Goal: Task Accomplishment & Management: Manage account settings

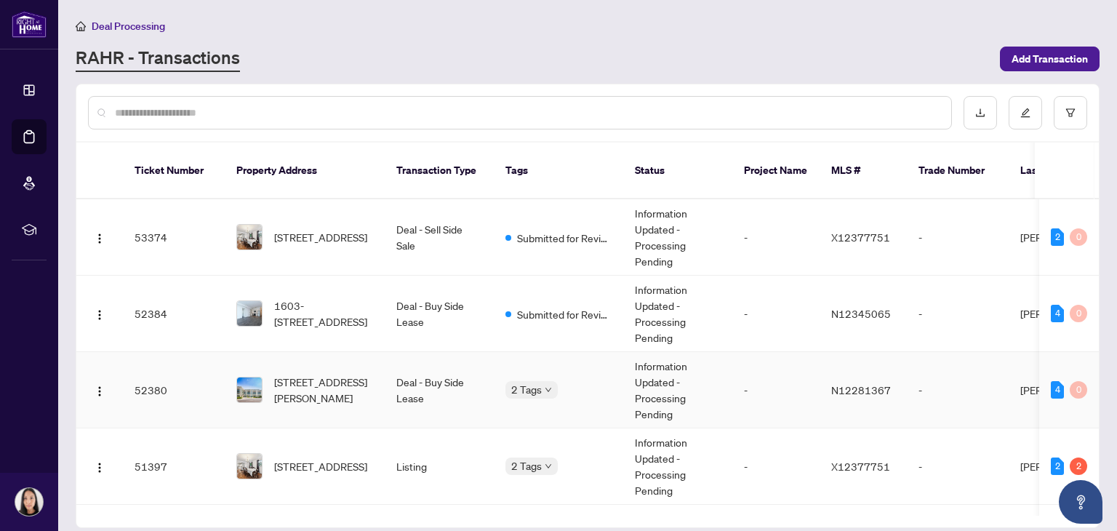
click at [412, 367] on td "Deal - Buy Side Lease" at bounding box center [439, 390] width 109 height 76
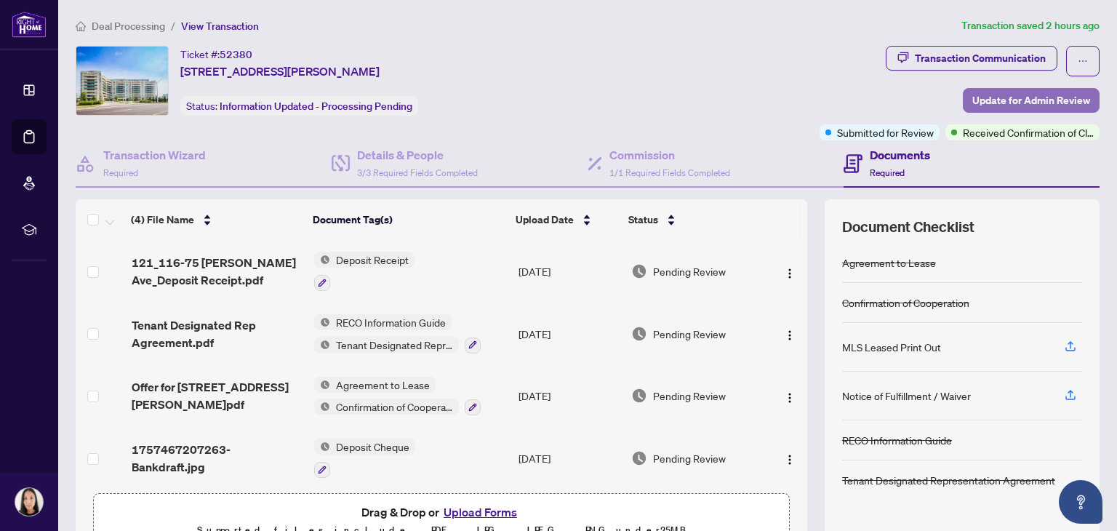
click at [1035, 98] on span "Update for Admin Review" at bounding box center [1032, 100] width 118 height 23
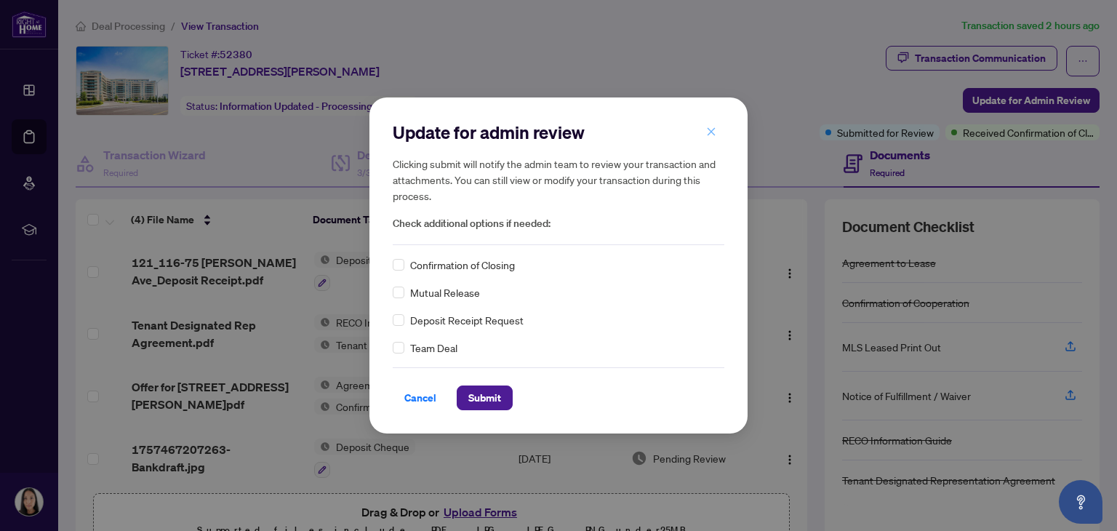
click at [716, 137] on icon "close" at bounding box center [711, 132] width 10 height 10
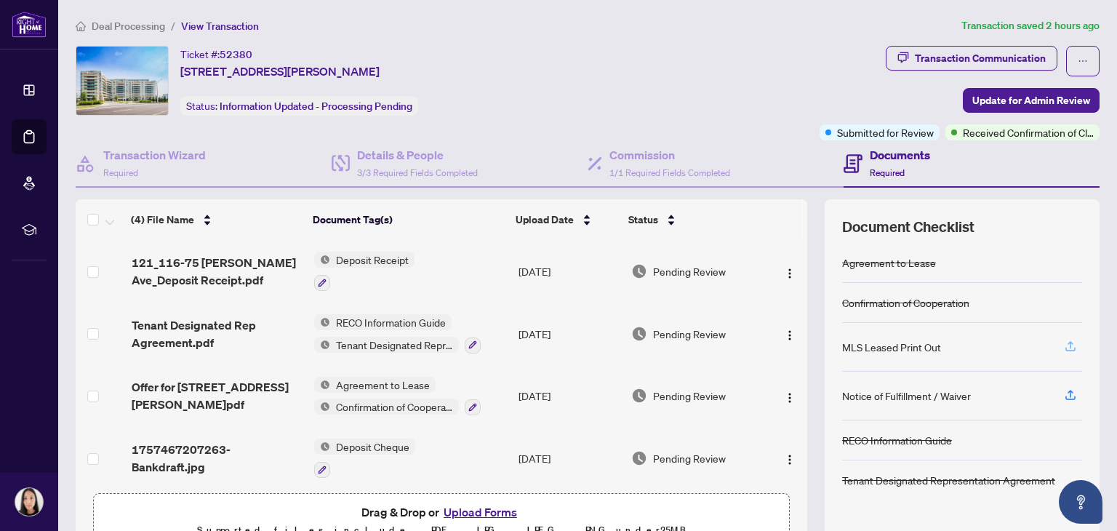
click at [1064, 344] on icon "button" at bounding box center [1070, 346] width 13 height 13
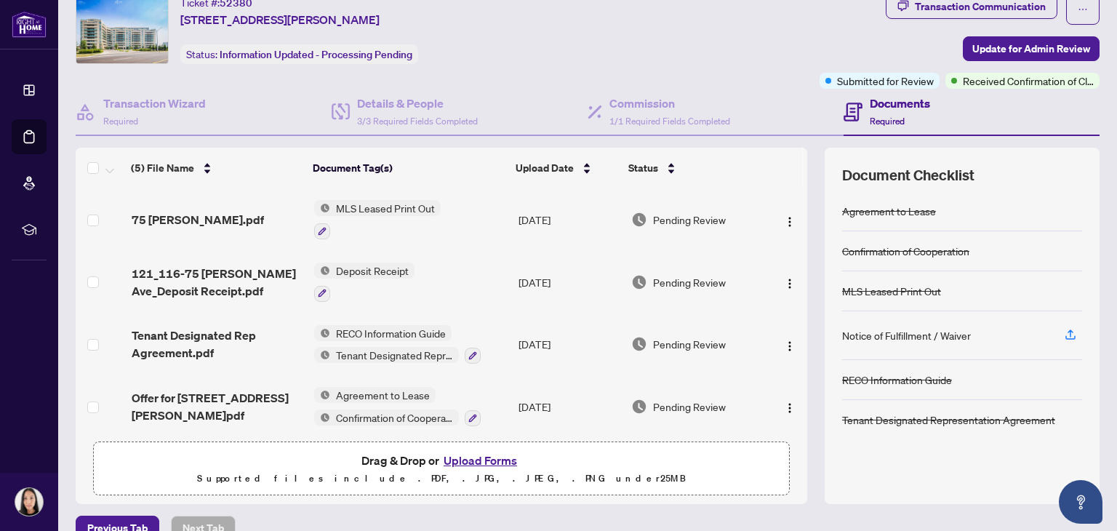
scroll to position [76, 0]
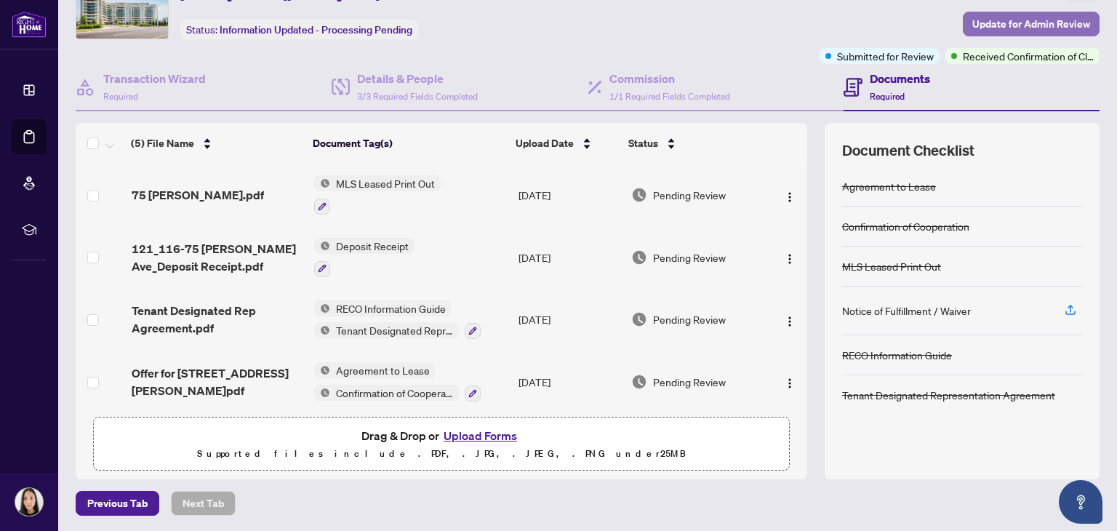
click at [1036, 17] on span "Update for Admin Review" at bounding box center [1032, 23] width 118 height 23
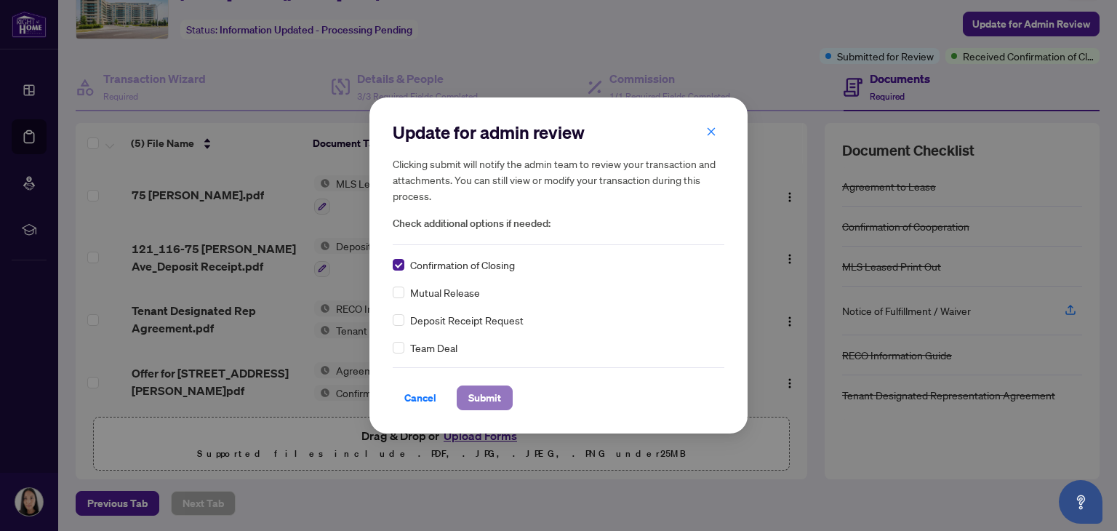
click at [498, 396] on span "Submit" at bounding box center [484, 397] width 33 height 23
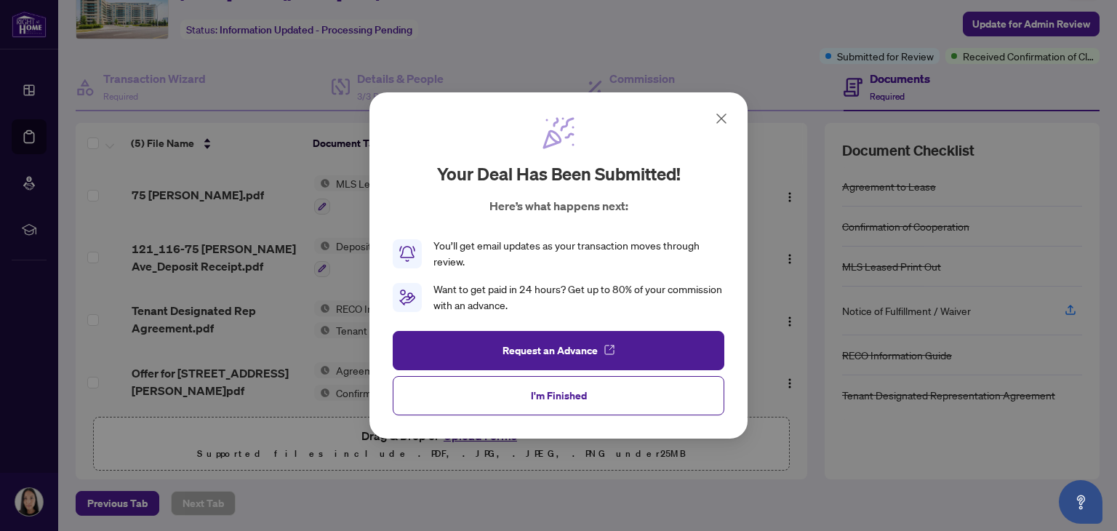
click at [722, 117] on icon at bounding box center [721, 118] width 17 height 17
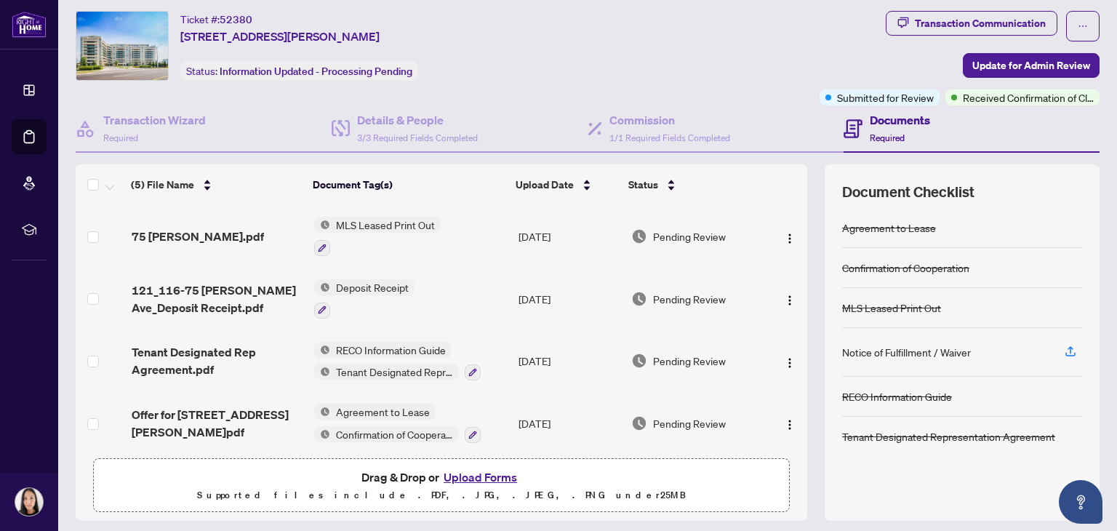
scroll to position [0, 0]
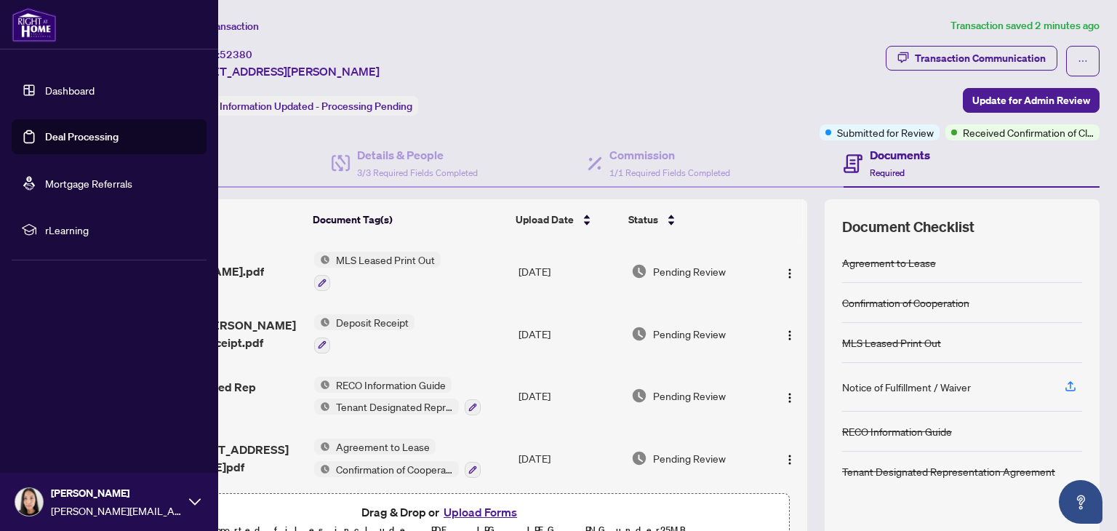
click at [45, 90] on link "Dashboard" at bounding box center [69, 90] width 49 height 13
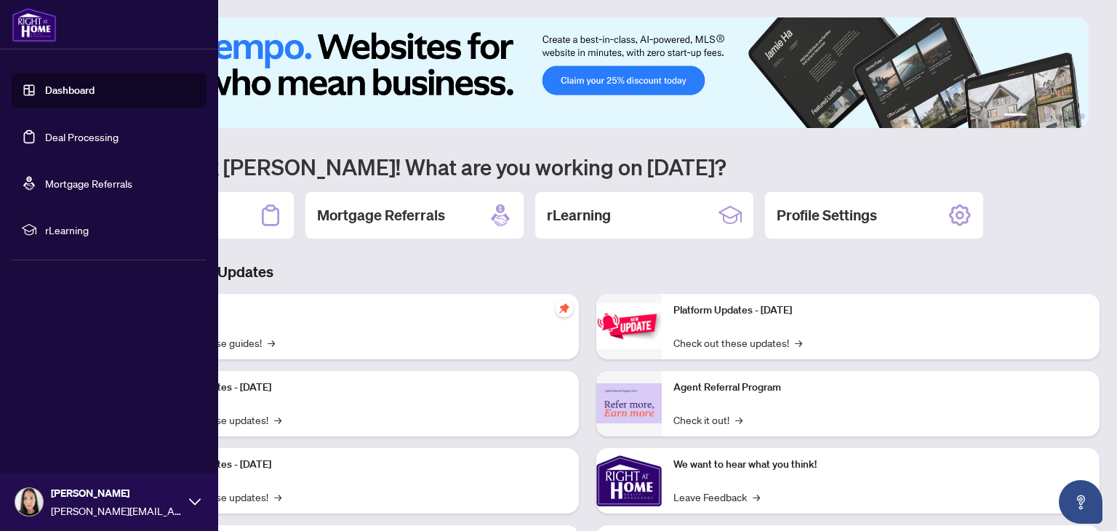
click at [81, 86] on link "Dashboard" at bounding box center [69, 90] width 49 height 13
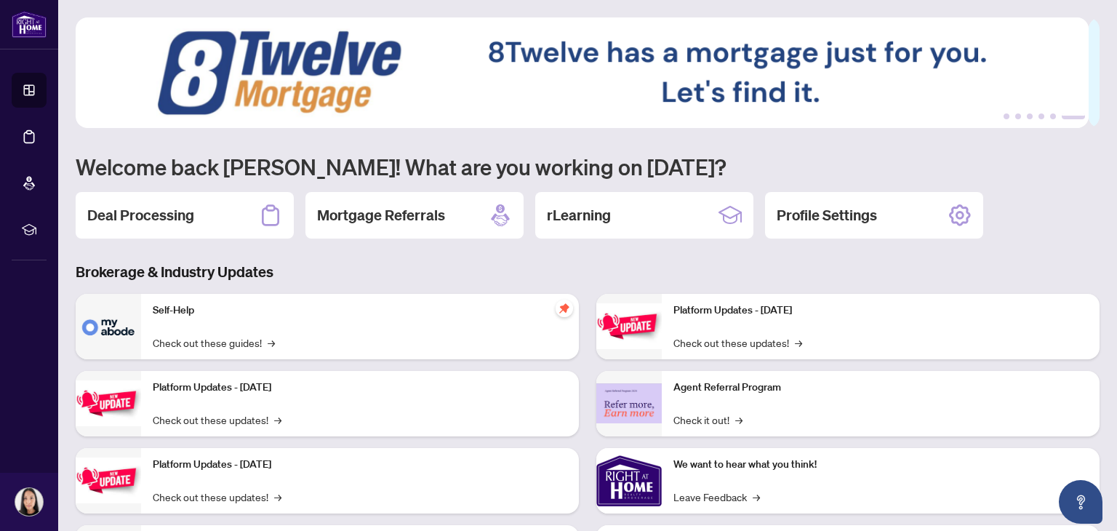
click at [180, 213] on h2 "Deal Processing" at bounding box center [140, 215] width 107 height 20
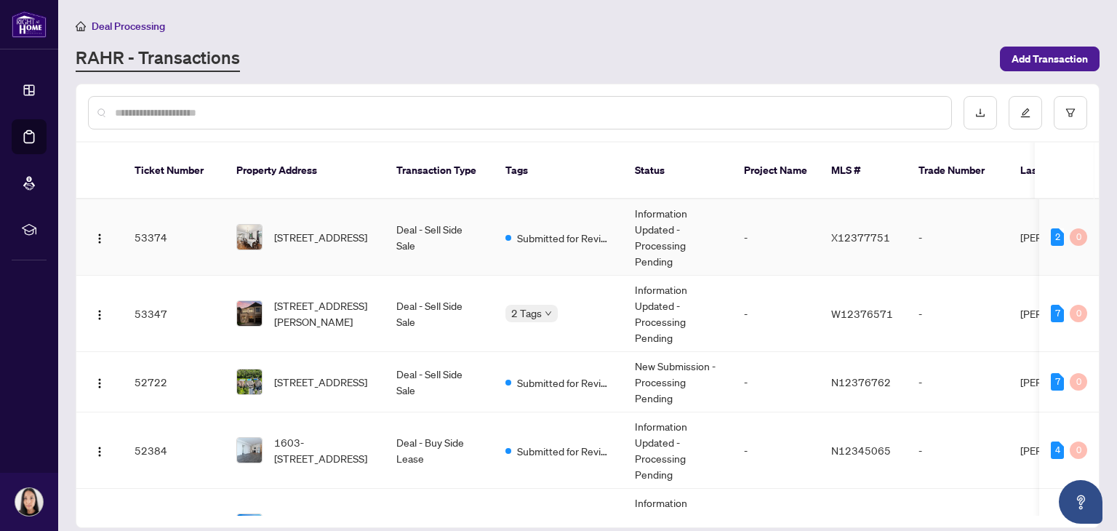
click at [418, 212] on td "Deal - Sell Side Sale" at bounding box center [439, 237] width 109 height 76
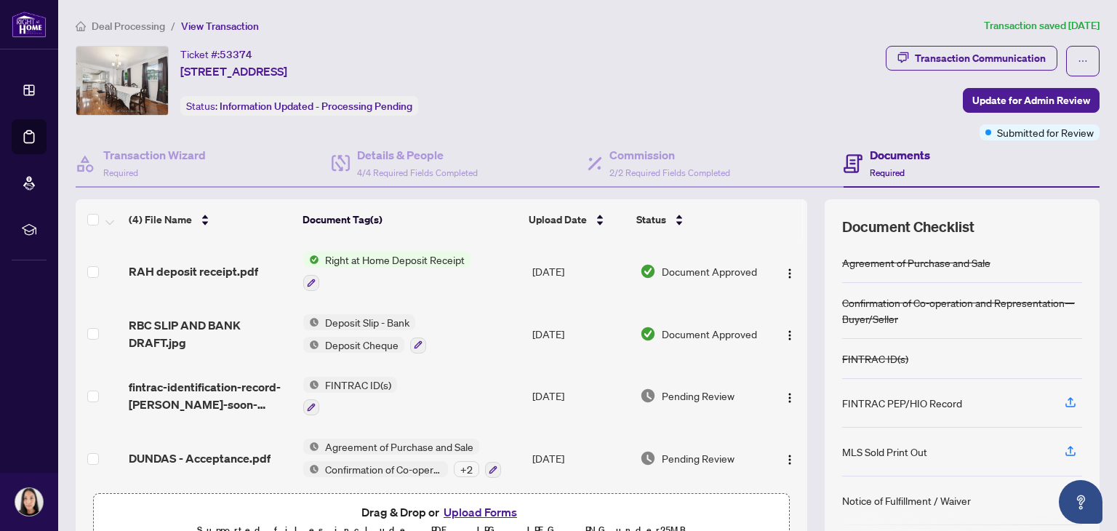
scroll to position [76, 0]
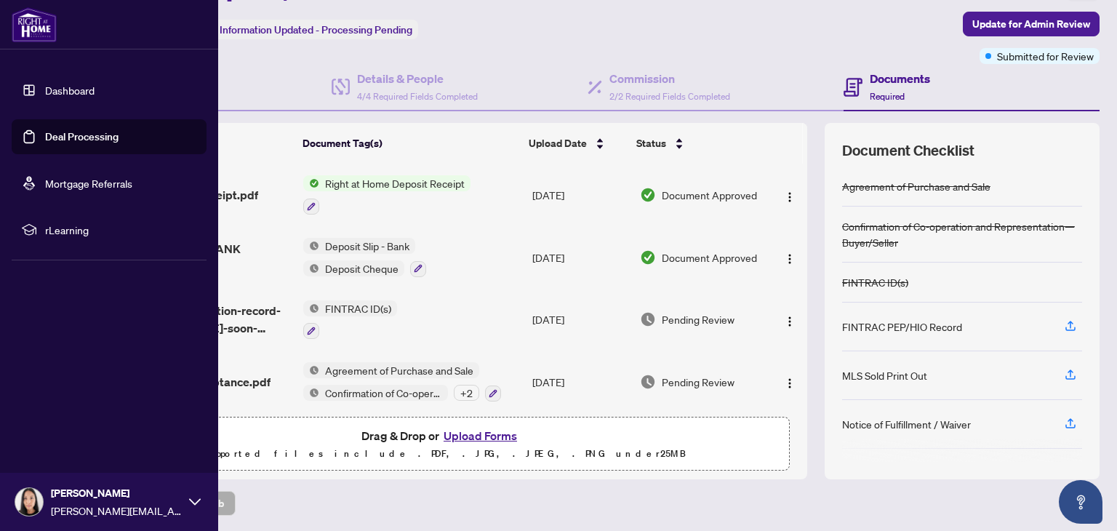
click at [47, 91] on link "Dashboard" at bounding box center [69, 90] width 49 height 13
